Goal: Transaction & Acquisition: Book appointment/travel/reservation

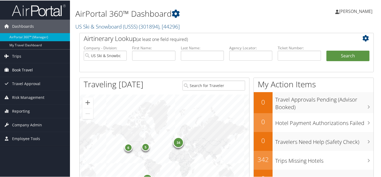
click at [29, 67] on span "Book Travel" at bounding box center [22, 69] width 21 height 13
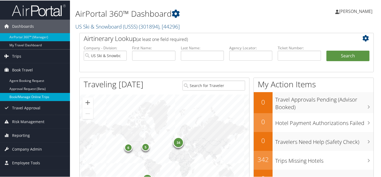
click at [24, 95] on link "Book/Manage Online Trips" at bounding box center [35, 96] width 70 height 8
